Goal: Navigation & Orientation: Find specific page/section

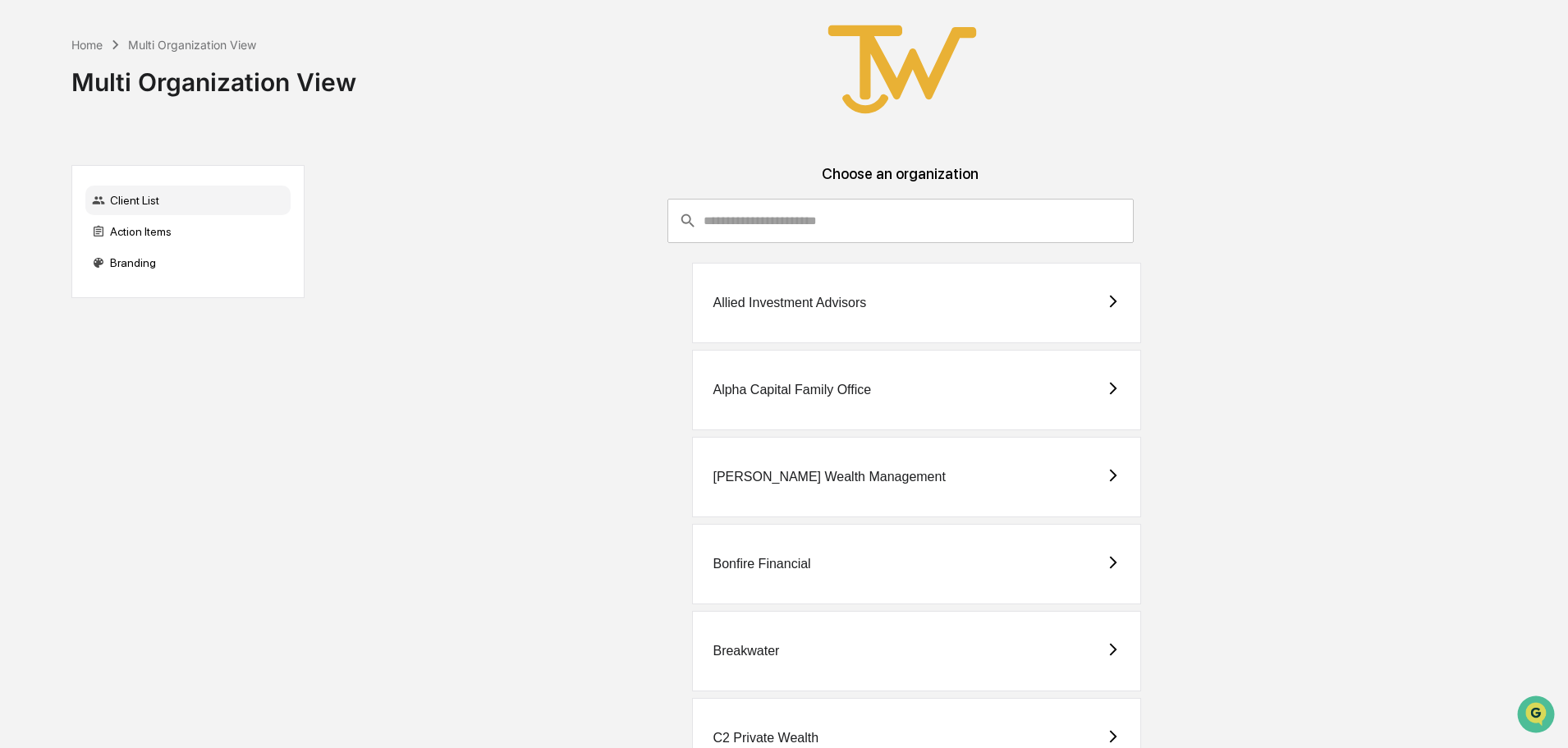
click at [803, 390] on div "Alpha Capital Family Office" at bounding box center [791, 390] width 158 height 15
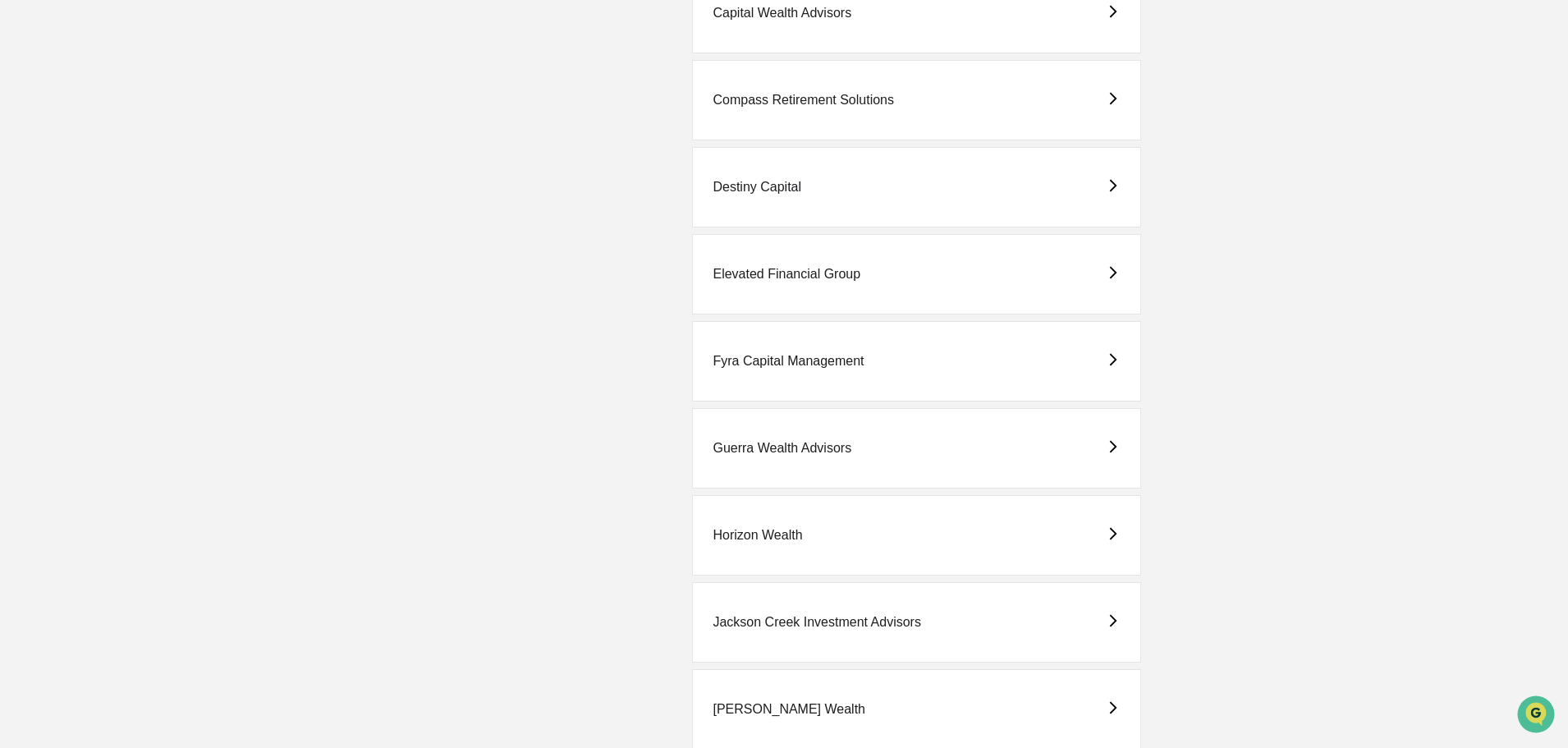
scroll to position [904, 0]
click at [813, 272] on div "Elevated Financial Group" at bounding box center [786, 270] width 148 height 15
